Goal: Task Accomplishment & Management: Use online tool/utility

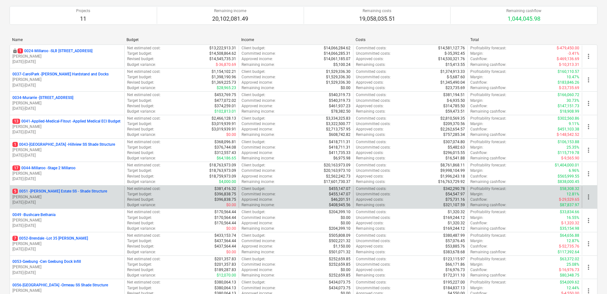
scroll to position [118, 0]
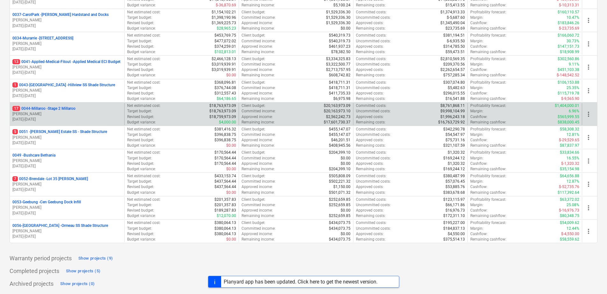
click at [63, 108] on p "17 0044-Millaroo - Stage 2 Millaroo" at bounding box center [43, 108] width 63 height 5
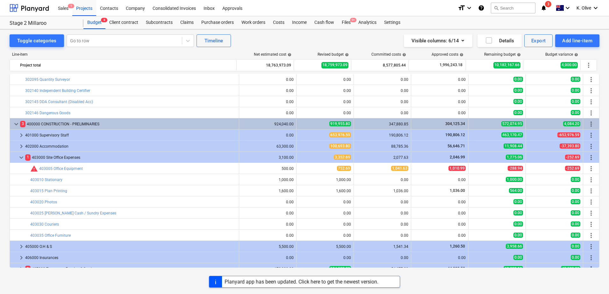
scroll to position [382, 0]
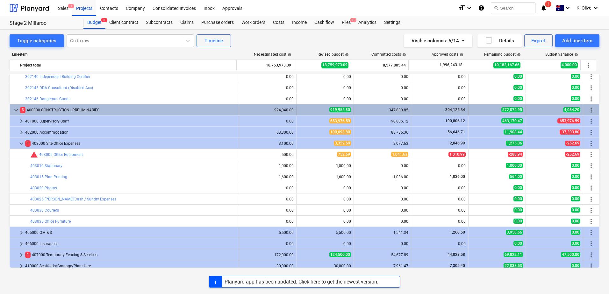
click at [13, 111] on span "keyboard_arrow_down" at bounding box center [16, 110] width 8 height 8
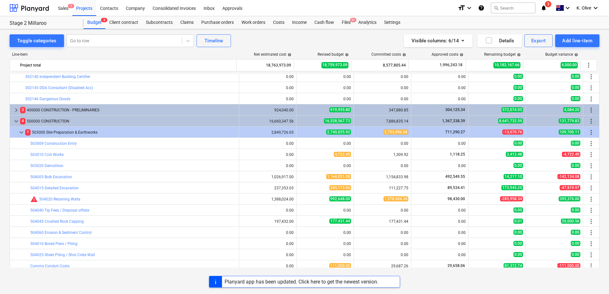
click at [13, 111] on span "keyboard_arrow_right" at bounding box center [16, 110] width 8 height 8
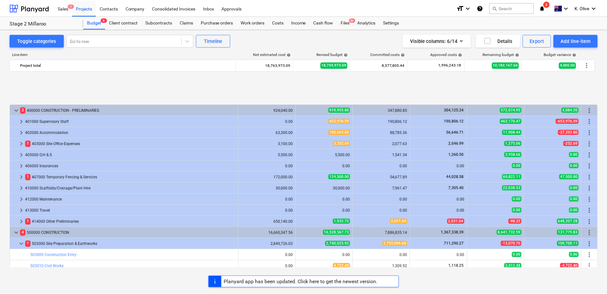
scroll to position [478, 0]
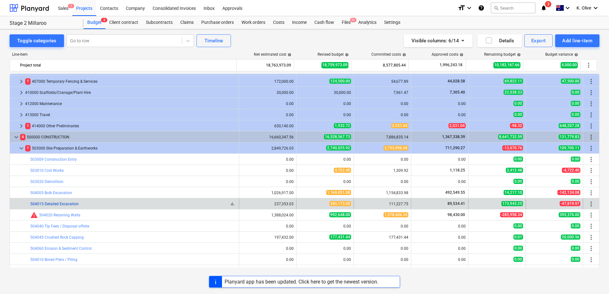
click at [49, 205] on link "504015 Detailed Excavation" at bounding box center [54, 204] width 48 height 4
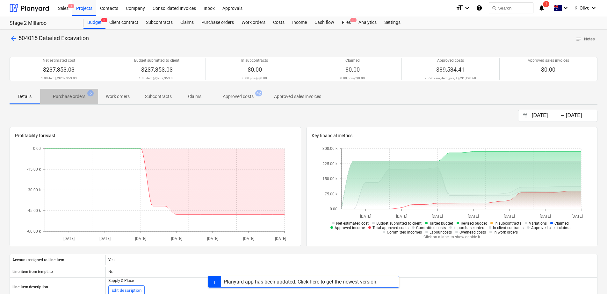
click at [76, 95] on p "Purchase orders" at bounding box center [69, 96] width 32 height 7
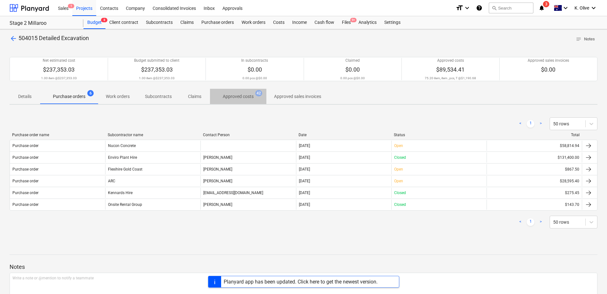
click at [240, 99] on p "Approved costs" at bounding box center [238, 96] width 31 height 7
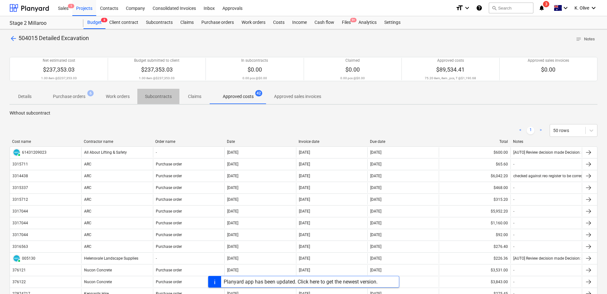
click at [159, 95] on p "Subcontracts" at bounding box center [158, 96] width 27 height 7
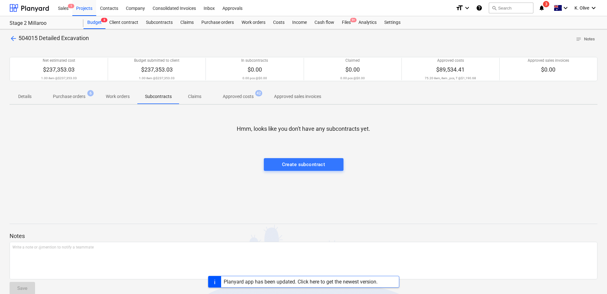
click at [76, 97] on p "Purchase orders" at bounding box center [69, 96] width 32 height 7
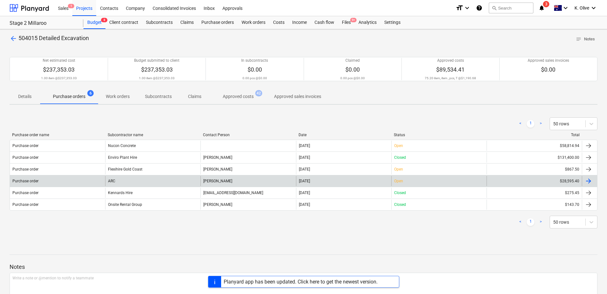
click at [26, 178] on div "Purchase order" at bounding box center [57, 181] width 95 height 10
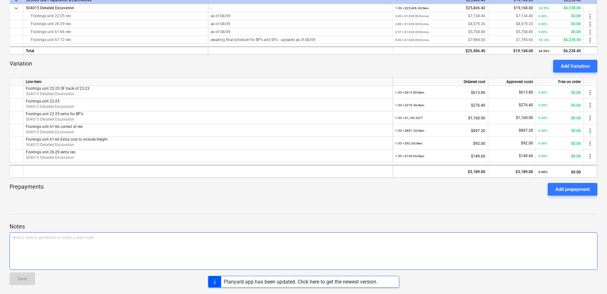
scroll to position [169, 0]
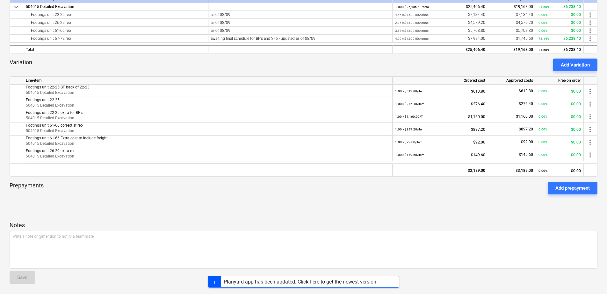
click at [263, 281] on div "Planyard app has been updated. Click here to get the newest version." at bounding box center [301, 282] width 154 height 6
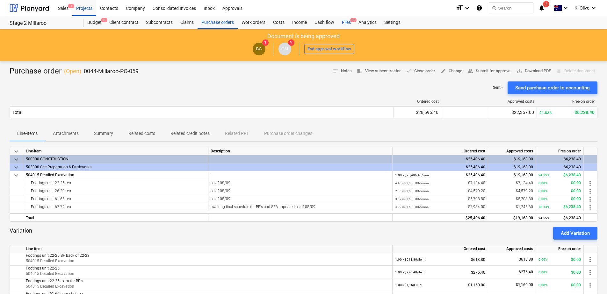
click at [342, 22] on div "Files 9+" at bounding box center [346, 22] width 17 height 13
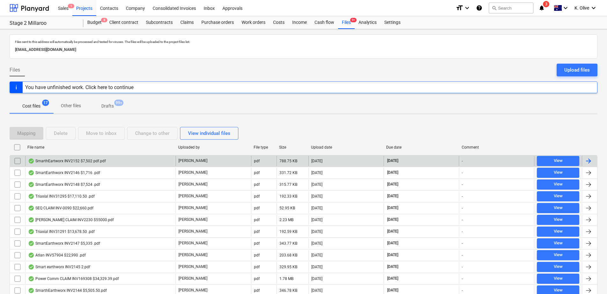
click at [67, 160] on div "SmarthEartworx INV2152 $7,502 pdf.pdf" at bounding box center [67, 161] width 78 height 5
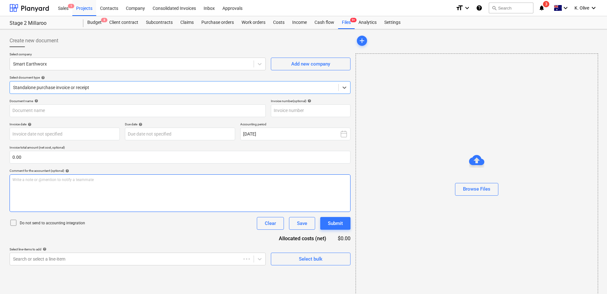
type input "INV2152"
type input "[DATE]"
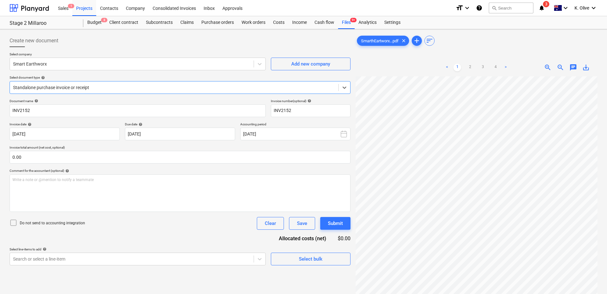
drag, startPoint x: 469, startPoint y: 67, endPoint x: 476, endPoint y: 66, distance: 6.7
click at [470, 67] on link "2" at bounding box center [470, 68] width 8 height 8
click at [426, 294] on html "Sales 1 Projects Contacts Company Consolidated Invoices Inbox Approvals format_…" at bounding box center [303, 147] width 607 height 294
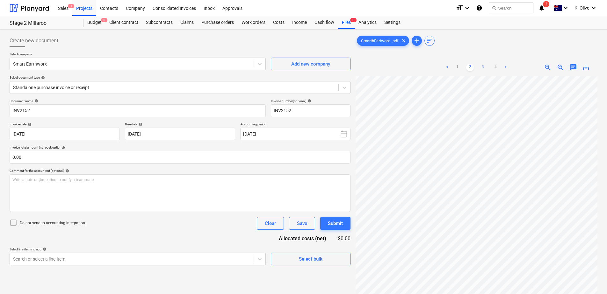
click at [484, 66] on link "3" at bounding box center [483, 68] width 8 height 8
click at [457, 64] on link "1" at bounding box center [457, 68] width 8 height 8
click at [281, 23] on div "Costs" at bounding box center [278, 22] width 19 height 13
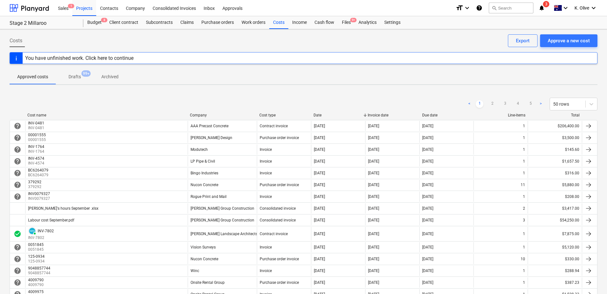
click at [77, 79] on p "Drafts" at bounding box center [74, 77] width 12 height 7
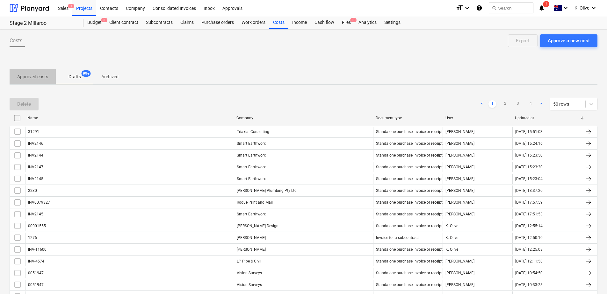
click at [33, 78] on p "Approved costs" at bounding box center [32, 77] width 31 height 7
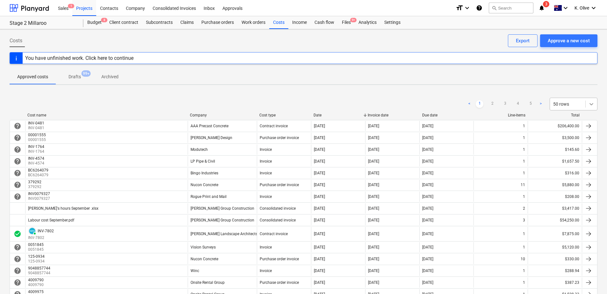
click at [591, 104] on icon at bounding box center [591, 104] width 6 height 6
click at [596, 105] on div at bounding box center [591, 103] width 11 height 11
click at [569, 172] on div "100 rows" at bounding box center [574, 170] width 48 height 10
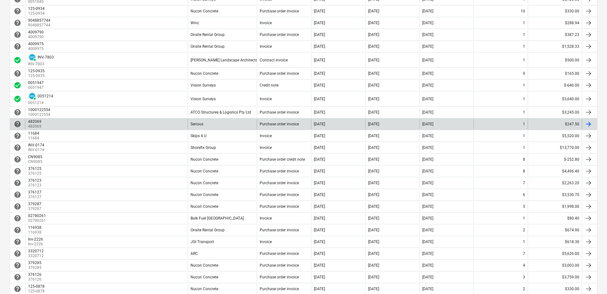
scroll to position [32, 0]
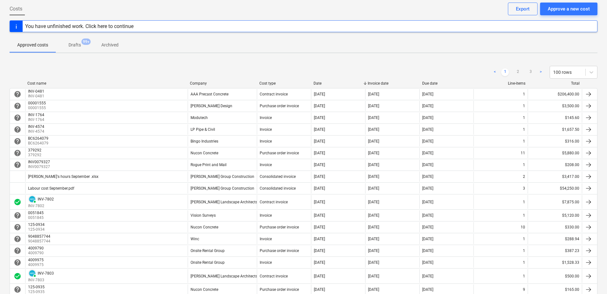
click at [207, 85] on div "Company" at bounding box center [222, 83] width 64 height 4
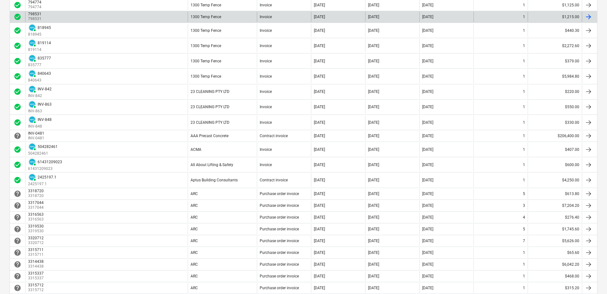
scroll to position [0, 0]
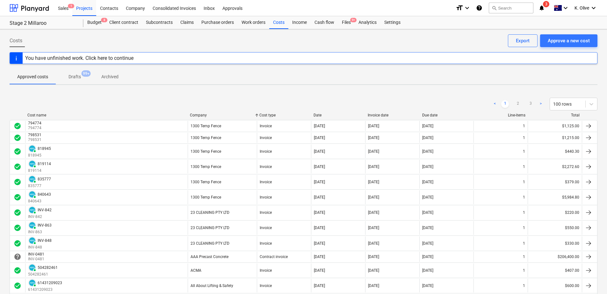
click at [202, 115] on div "Company" at bounding box center [222, 115] width 64 height 4
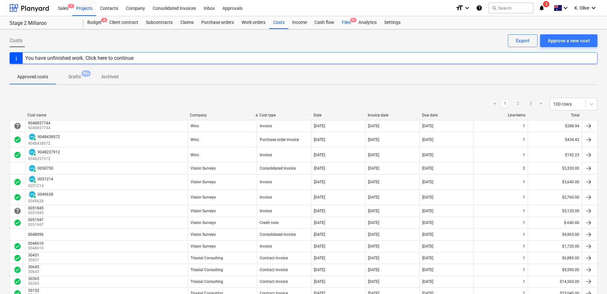
click at [345, 23] on div "Files 9+" at bounding box center [346, 22] width 17 height 13
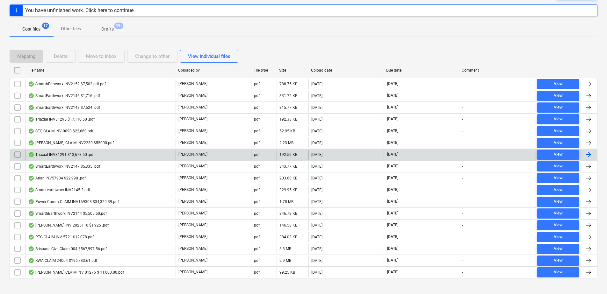
scroll to position [84, 0]
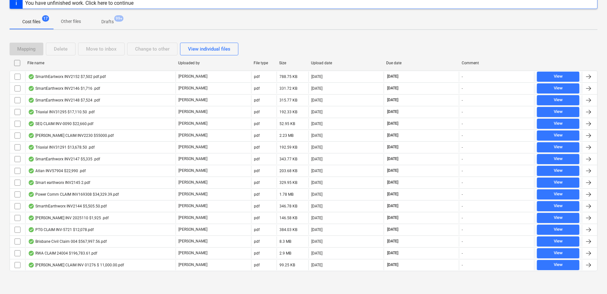
click at [35, 63] on div "File name" at bounding box center [100, 63] width 146 height 4
checkbox input "false"
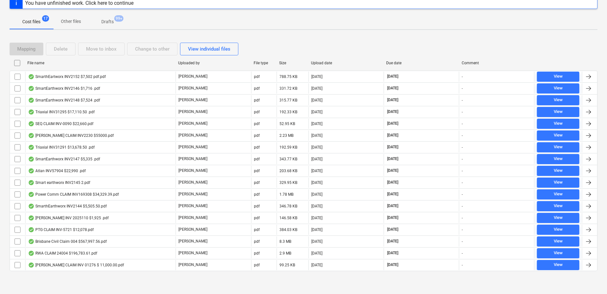
checkbox input "false"
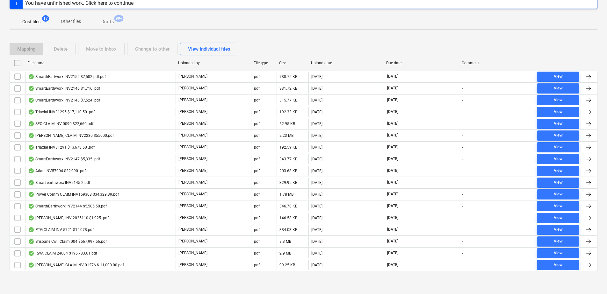
checkbox input "false"
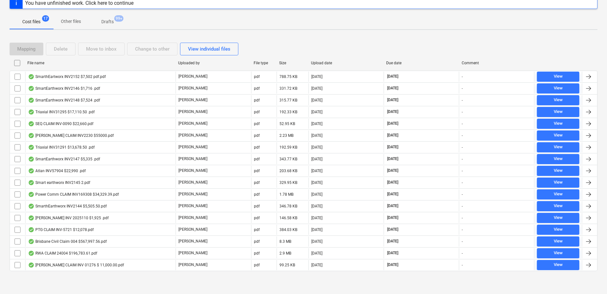
checkbox input "false"
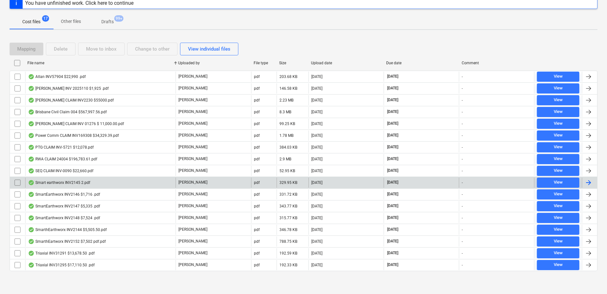
click at [65, 183] on div "Smart earthworx INV2145 2.pdf" at bounding box center [59, 182] width 62 height 5
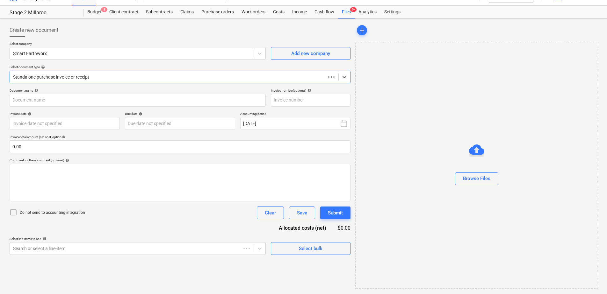
scroll to position [11, 0]
type input "INV2145"
type input "[DATE]"
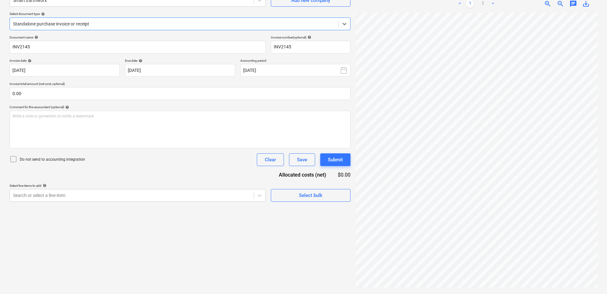
scroll to position [44, 2]
drag, startPoint x: 492, startPoint y: 290, endPoint x: 497, endPoint y: 290, distance: 5.4
click at [497, 290] on div "Smart earthwor...pdf clear add sort < 1 2 > zoom_in zoom_out chat 0 save_alt" at bounding box center [476, 130] width 247 height 324
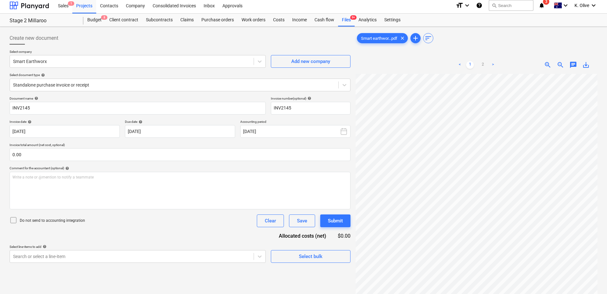
scroll to position [0, 0]
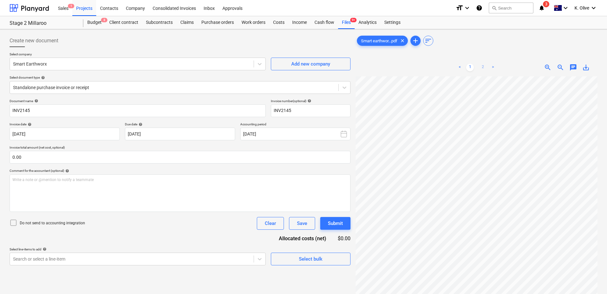
click at [485, 66] on link "2" at bounding box center [483, 68] width 8 height 8
click at [525, 48] on div "Smart earthwor...pdf clear add sort < 1 2 > zoom_in zoom_out chat 0 save_alt" at bounding box center [477, 193] width 242 height 319
click at [347, 21] on div "Files 9+" at bounding box center [346, 22] width 17 height 13
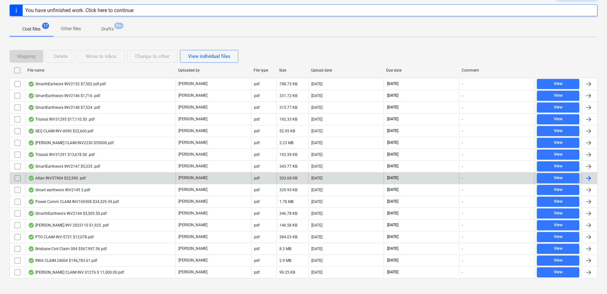
scroll to position [84, 0]
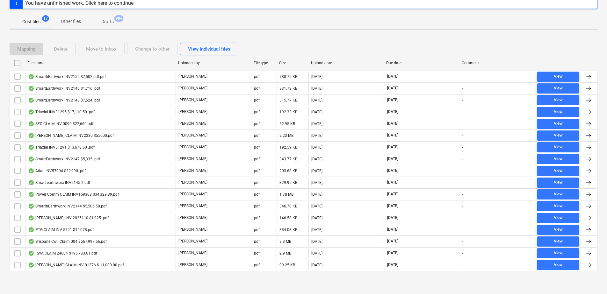
click at [33, 65] on div "File name" at bounding box center [100, 63] width 146 height 4
checkbox input "false"
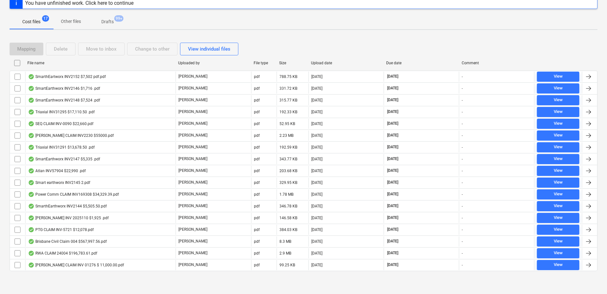
checkbox input "false"
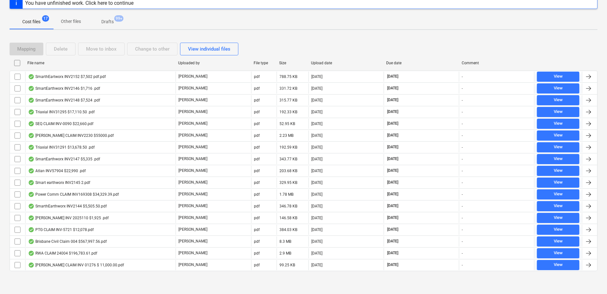
checkbox input "false"
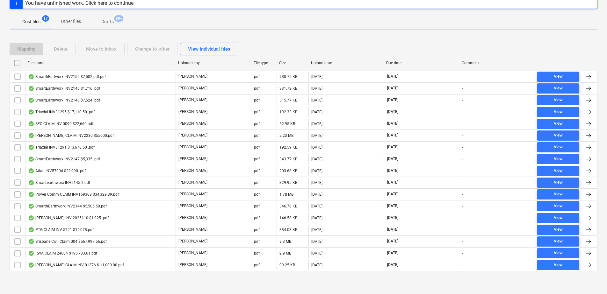
checkbox input "false"
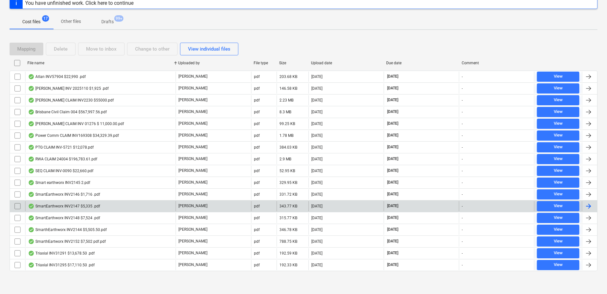
click at [51, 207] on div "SmartEarthworx INV2147 $5,335 .pdf" at bounding box center [64, 206] width 72 height 5
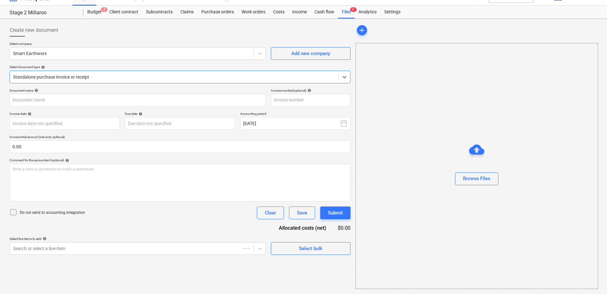
type input "INV2147"
type input "[DATE]"
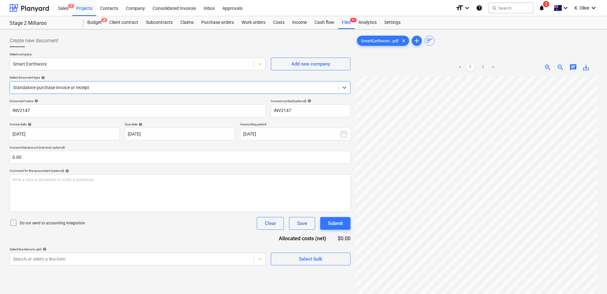
scroll to position [44, 0]
click at [482, 65] on link "2" at bounding box center [483, 68] width 8 height 8
click at [604, 78] on div "Create new document Select company Smart Earthworx Add new company Select docum…" at bounding box center [303, 193] width 607 height 329
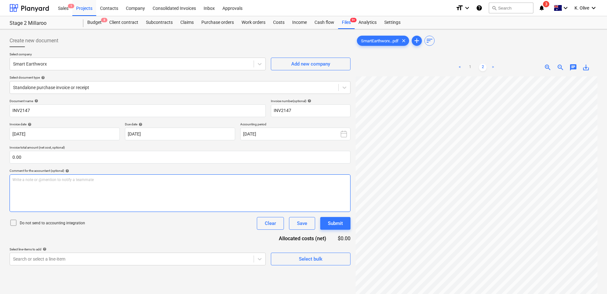
click at [455, 152] on div "Create new document Select company Smart Earthworx Add new company Select docum…" at bounding box center [303, 194] width 593 height 324
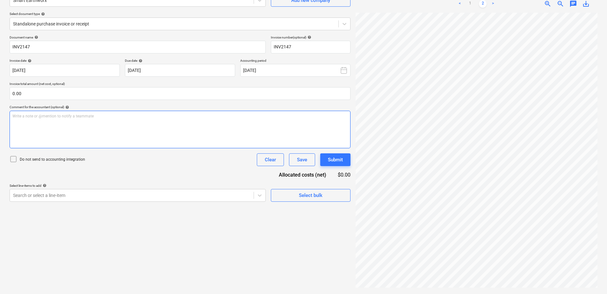
scroll to position [386, 32]
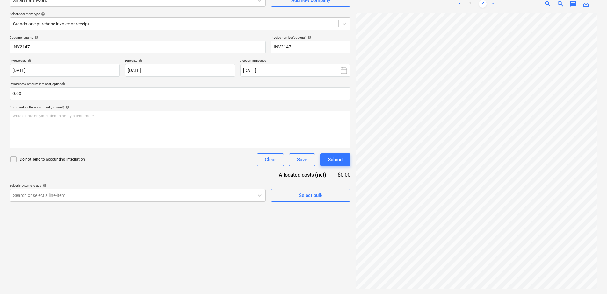
drag, startPoint x: 316, startPoint y: 194, endPoint x: 327, endPoint y: 270, distance: 75.9
click at [308, 281] on div "Create new document Select company Smart Earthworx Add new company Select docum…" at bounding box center [303, 130] width 593 height 324
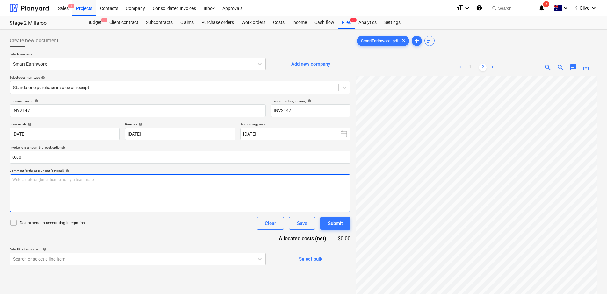
scroll to position [0, 243]
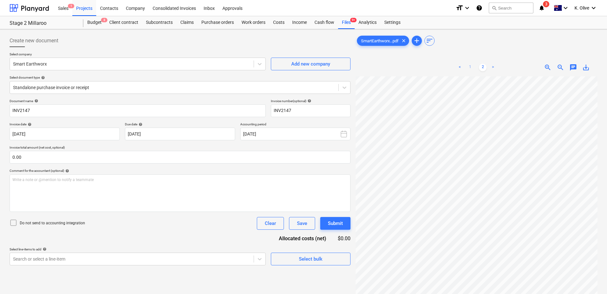
click at [469, 68] on link "1" at bounding box center [470, 68] width 8 height 8
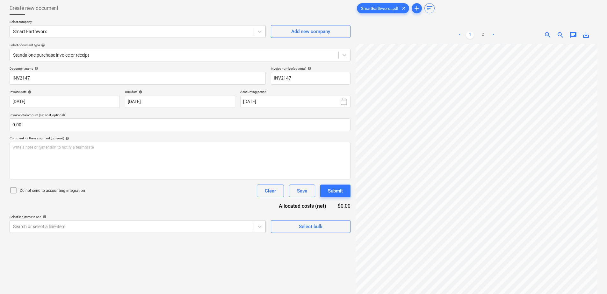
scroll to position [0, 0]
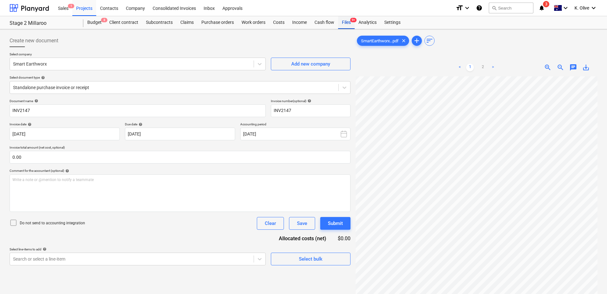
click at [346, 26] on div "Files 9+" at bounding box center [346, 22] width 17 height 13
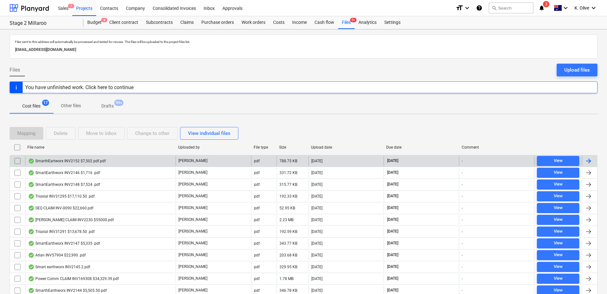
click at [70, 163] on div "SmarthEartworx INV2152 $7,502 pdf.pdf" at bounding box center [67, 161] width 78 height 5
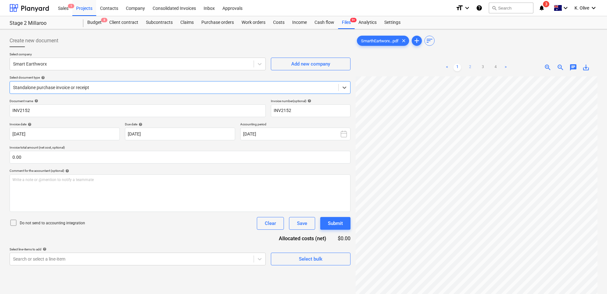
click at [469, 69] on link "2" at bounding box center [470, 68] width 8 height 8
click at [346, 227] on div "Create new document Select company Smart Earthworx Add new company Select docum…" at bounding box center [303, 194] width 593 height 324
drag, startPoint x: 483, startPoint y: 70, endPoint x: 482, endPoint y: 75, distance: 4.8
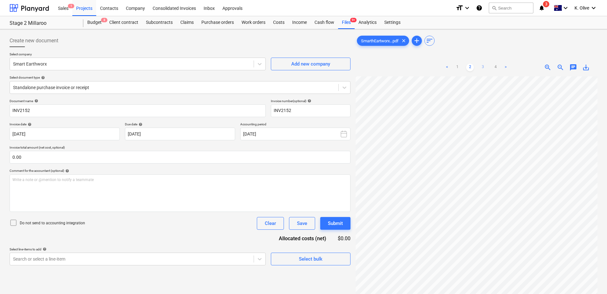
click at [482, 70] on link "3" at bounding box center [483, 68] width 8 height 8
click at [549, 72] on div "< 1 2 3 4 > zoom_in zoom_out chat 0 save_alt" at bounding box center [477, 206] width 242 height 294
drag, startPoint x: 494, startPoint y: 64, endPoint x: 494, endPoint y: 68, distance: 3.8
click at [494, 65] on link "4" at bounding box center [496, 68] width 8 height 8
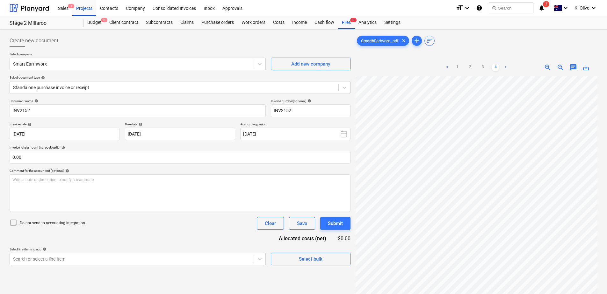
scroll to position [99, 132]
click at [483, 67] on link "3" at bounding box center [483, 68] width 8 height 8
click at [470, 67] on link "2" at bounding box center [470, 68] width 8 height 8
click at [458, 67] on link "1" at bounding box center [457, 68] width 8 height 8
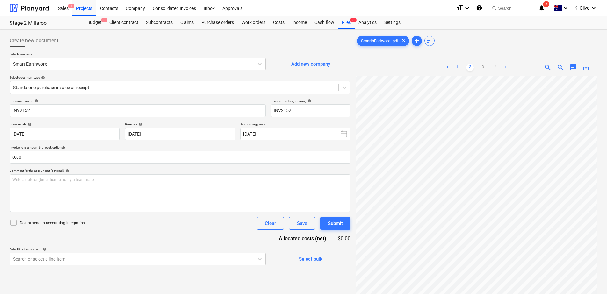
scroll to position [44, 5]
click at [471, 66] on link "2" at bounding box center [470, 68] width 8 height 8
click at [460, 68] on link "1" at bounding box center [457, 68] width 8 height 8
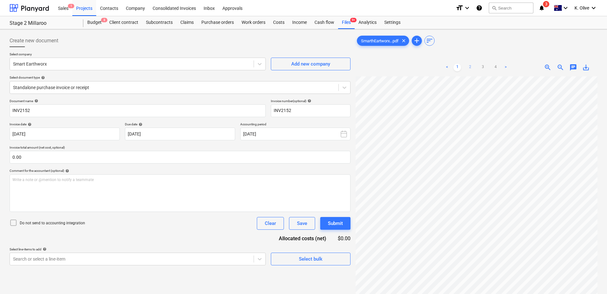
drag, startPoint x: 469, startPoint y: 62, endPoint x: 471, endPoint y: 69, distance: 7.2
click at [469, 65] on div "< 1 2 3 4 >" at bounding box center [476, 68] width 77 height 18
click at [471, 69] on link "2" at bounding box center [470, 68] width 8 height 8
click at [483, 68] on link "3" at bounding box center [483, 68] width 8 height 8
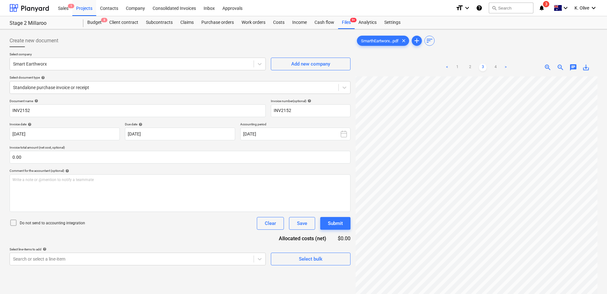
scroll to position [113, 144]
drag, startPoint x: 495, startPoint y: 67, endPoint x: 496, endPoint y: 74, distance: 6.8
click at [495, 67] on link "4" at bounding box center [496, 68] width 8 height 8
click at [484, 68] on link "3" at bounding box center [483, 68] width 8 height 8
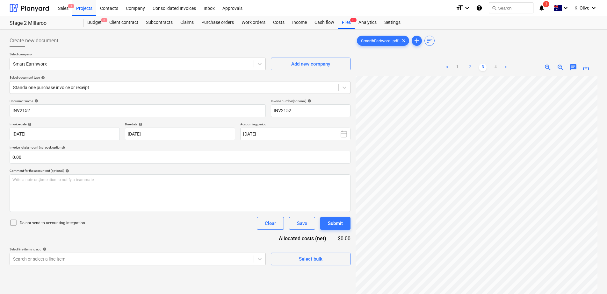
drag, startPoint x: 474, startPoint y: 68, endPoint x: 469, endPoint y: 68, distance: 4.8
click at [473, 68] on ul "< 1 2 3 4 >" at bounding box center [476, 68] width 77 height 8
click at [468, 68] on link "2" at bounding box center [470, 68] width 8 height 8
drag, startPoint x: 456, startPoint y: 69, endPoint x: 456, endPoint y: 73, distance: 3.8
click at [456, 69] on link "1" at bounding box center [457, 68] width 8 height 8
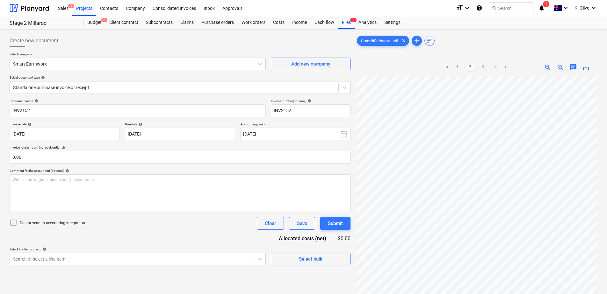
scroll to position [44, 5]
drag, startPoint x: 471, startPoint y: 66, endPoint x: 475, endPoint y: 67, distance: 4.3
click at [471, 66] on link "2" at bounding box center [470, 68] width 8 height 8
click at [456, 68] on link "1" at bounding box center [457, 68] width 8 height 8
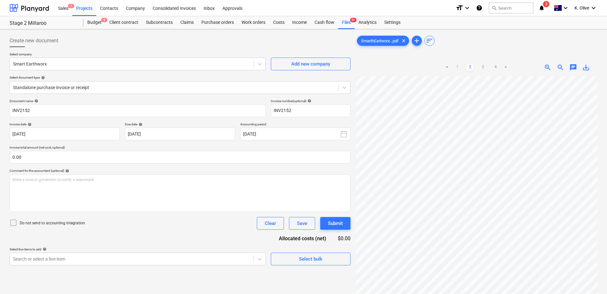
scroll to position [44, 5]
click at [471, 66] on link "2" at bounding box center [470, 68] width 8 height 8
click at [484, 70] on link "3" at bounding box center [483, 68] width 8 height 8
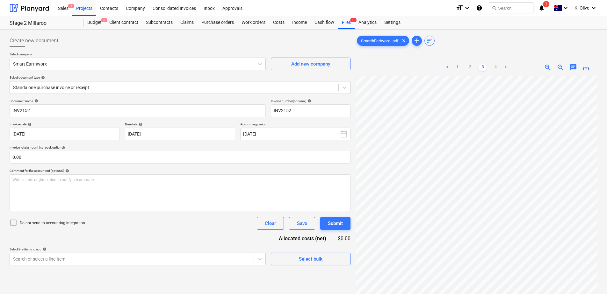
click at [607, 256] on html "Sales 1 Projects Contacts Company Consolidated Invoices Inbox Approvals format_…" at bounding box center [303, 147] width 607 height 294
click at [469, 69] on link "2" at bounding box center [470, 68] width 8 height 8
click at [460, 69] on link "1" at bounding box center [457, 68] width 8 height 8
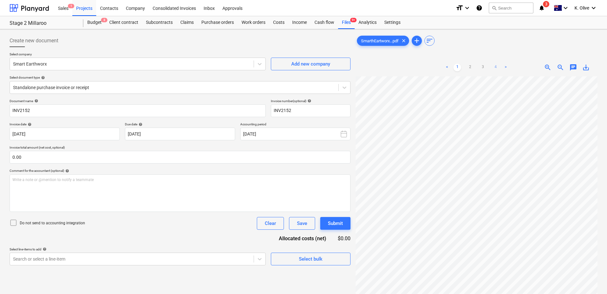
click at [493, 69] on link "4" at bounding box center [496, 68] width 8 height 8
click at [479, 67] on link "3" at bounding box center [483, 68] width 8 height 8
click at [276, 22] on div "Costs" at bounding box center [278, 22] width 19 height 13
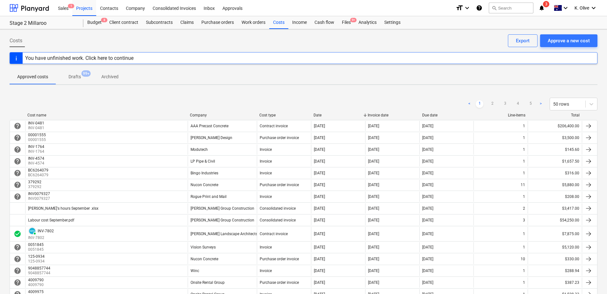
click at [199, 114] on div "Company" at bounding box center [222, 115] width 64 height 4
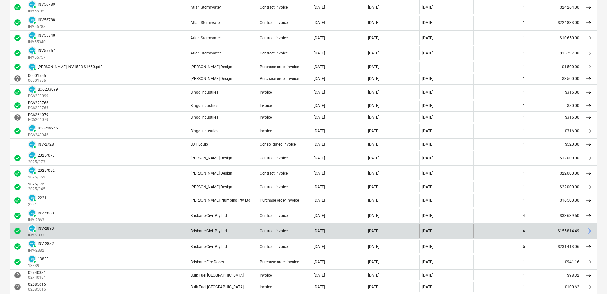
scroll to position [551, 0]
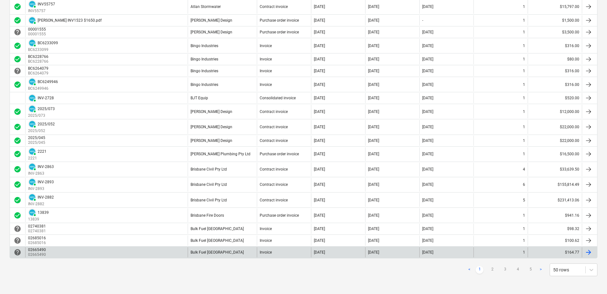
click at [494, 269] on link "2" at bounding box center [492, 270] width 8 height 8
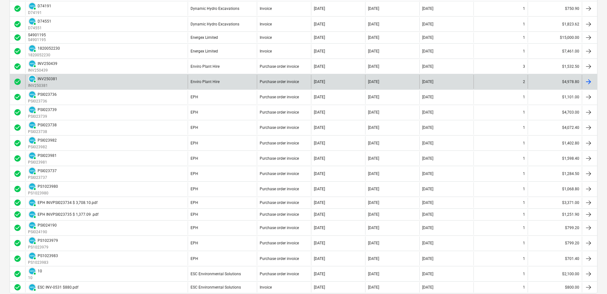
scroll to position [522, 0]
